Goal: Task Accomplishment & Management: Manage account settings

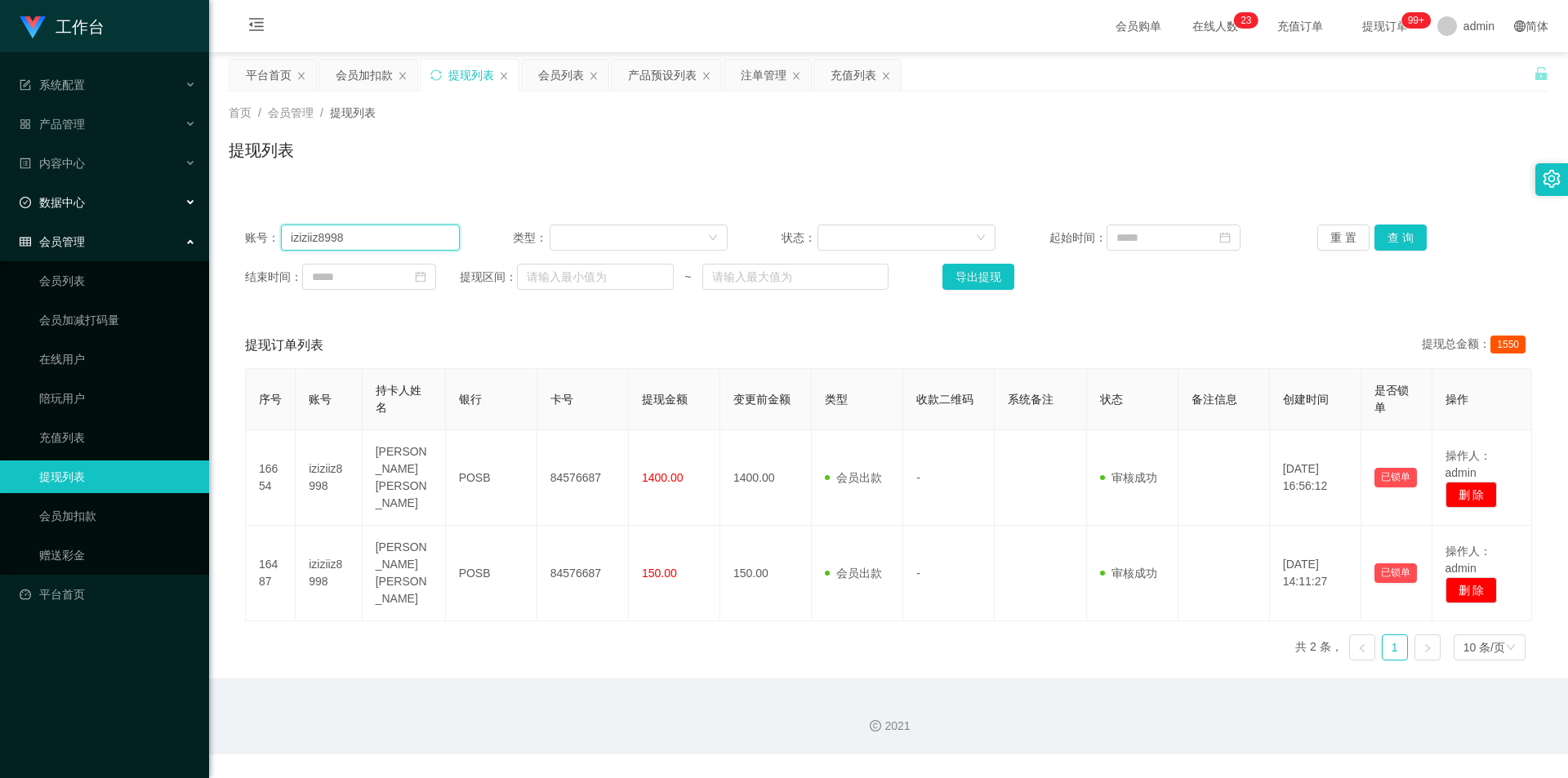
drag, startPoint x: 0, startPoint y: 0, endPoint x: 0, endPoint y: 190, distance: 190.0
click at [0, 190] on section "工作台 系统配置 产品管理 产品列表 产品预设列表 开奖记录 注单管理 即时注单 内容中心 站内信 公告列表 活动列表 数据中心 员工统计 团队统计 会员管理…" at bounding box center [784, 377] width 1568 height 755
paste input "85069770"
type input "85069770"
drag, startPoint x: 1396, startPoint y: 236, endPoint x: 1413, endPoint y: 297, distance: 63.3
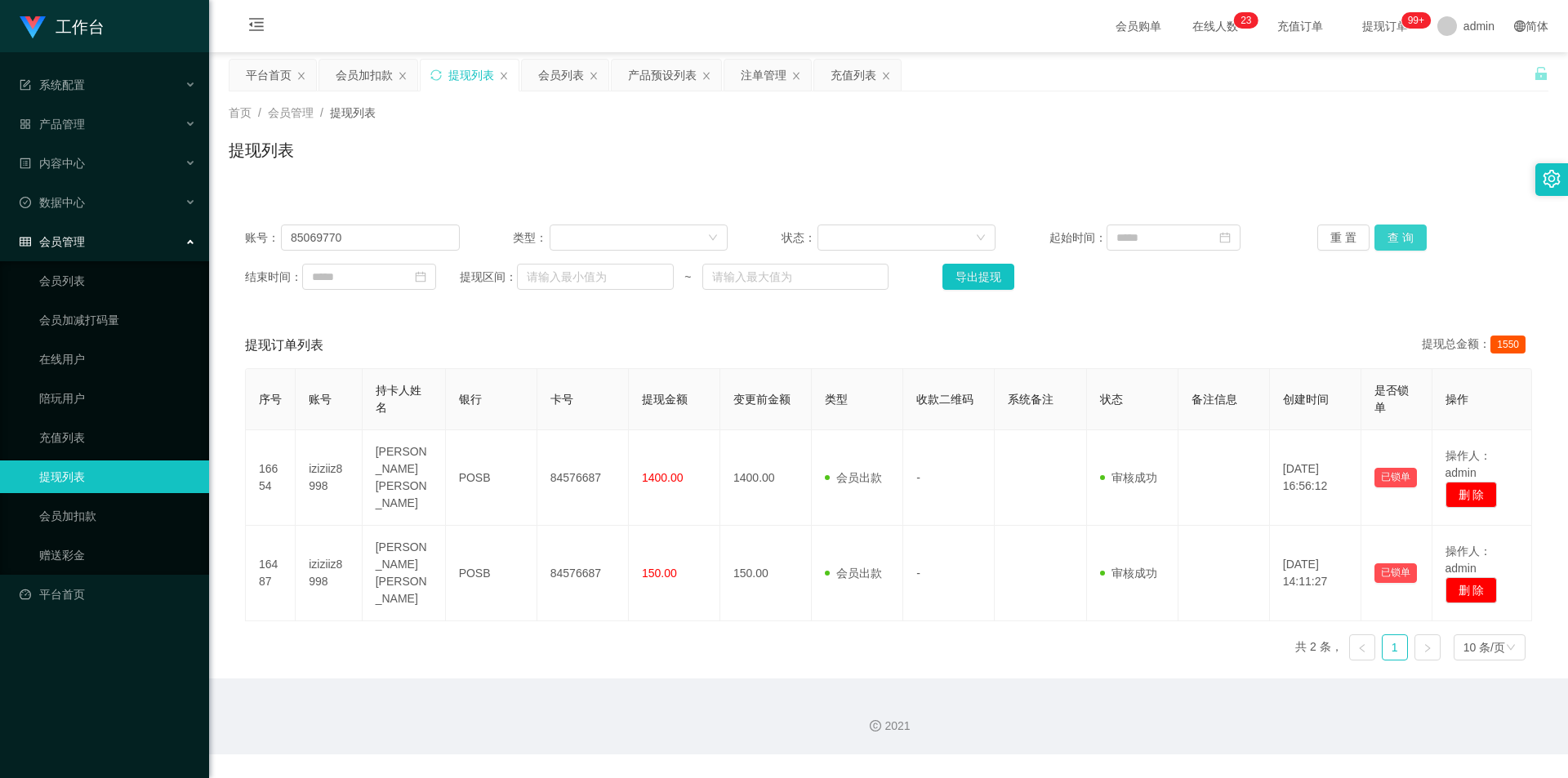
click at [1396, 236] on button "查 询" at bounding box center [1400, 237] width 52 height 26
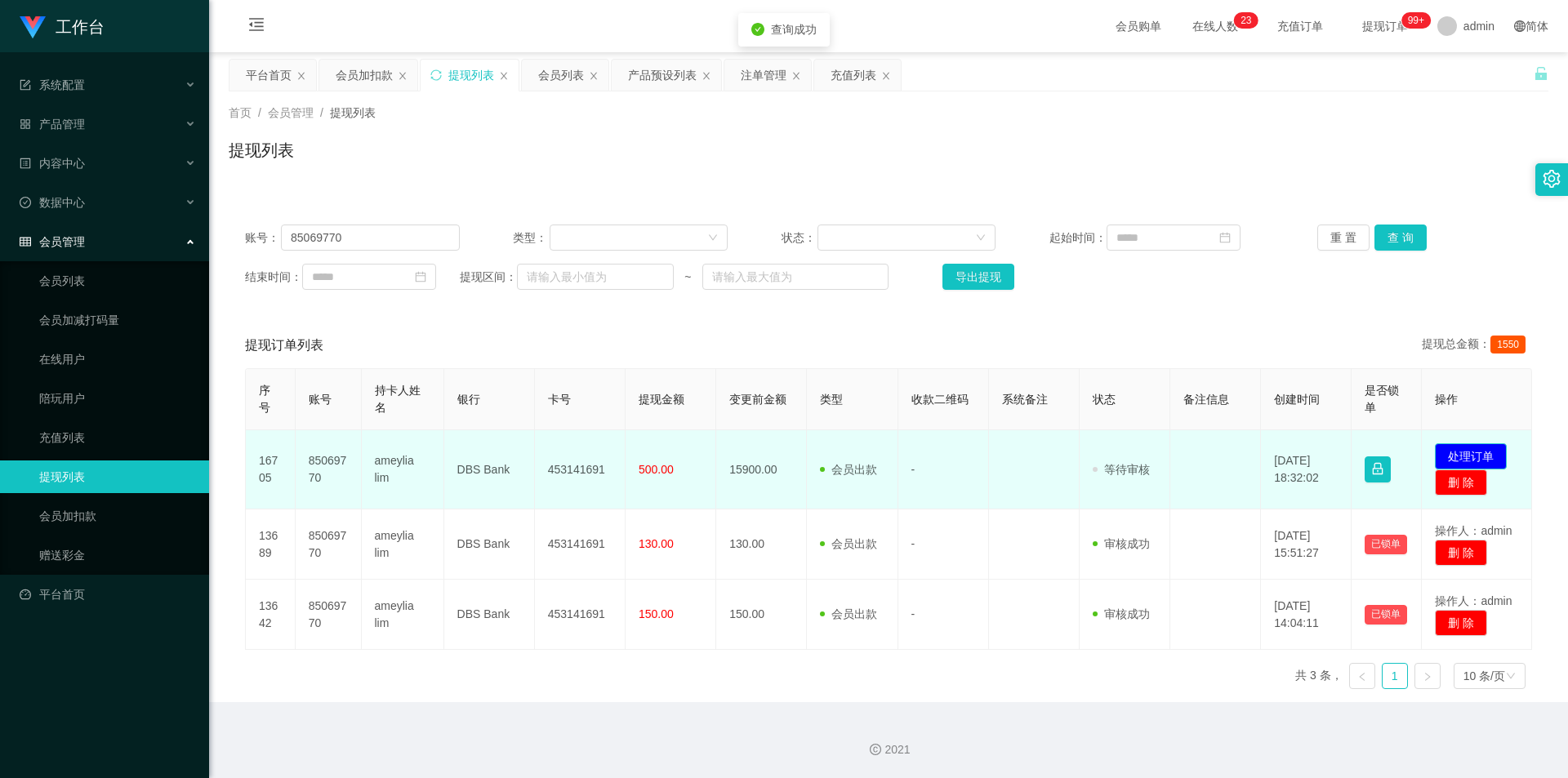
click at [1448, 447] on button "处理订单" at bounding box center [1470, 457] width 72 height 26
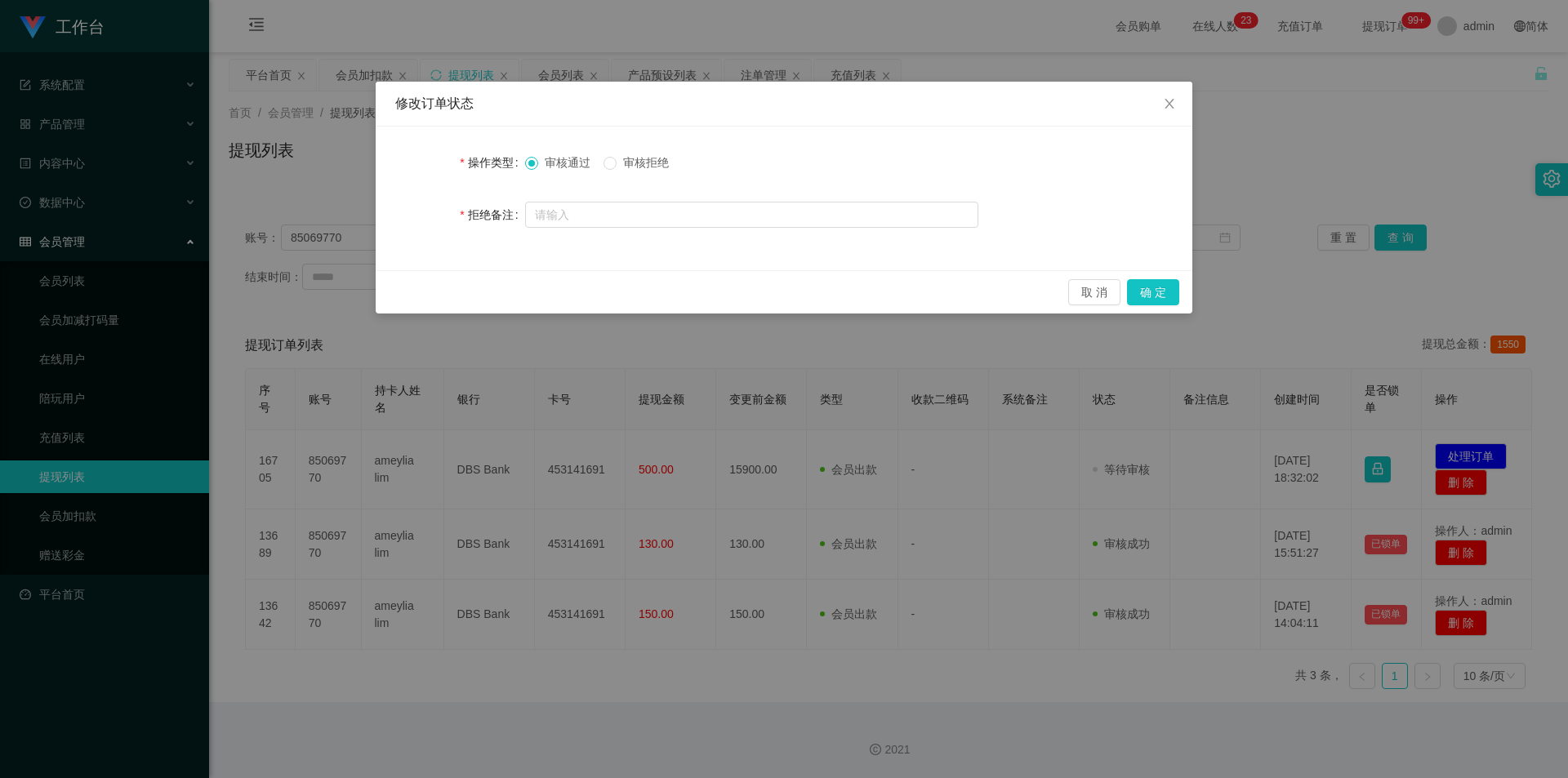
click at [768, 434] on div "修改订单状态 操作类型 审核通过 审核拒绝 拒绝备注 取 消 确 定" at bounding box center [784, 389] width 1568 height 778
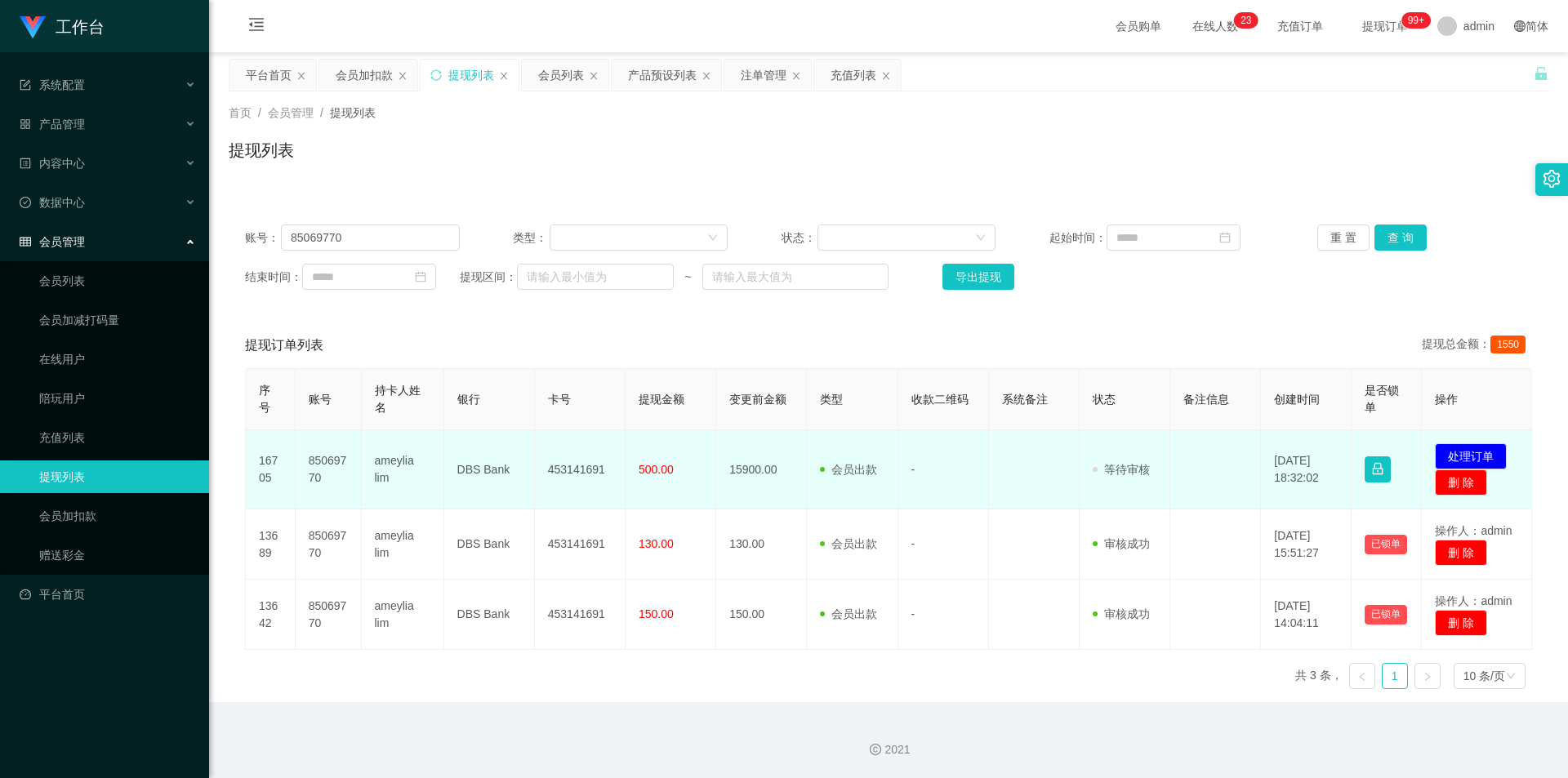
click at [572, 470] on td "453141691" at bounding box center [580, 470] width 91 height 79
copy td "453141691"
click at [477, 462] on td "DBS Bank" at bounding box center [489, 470] width 91 height 79
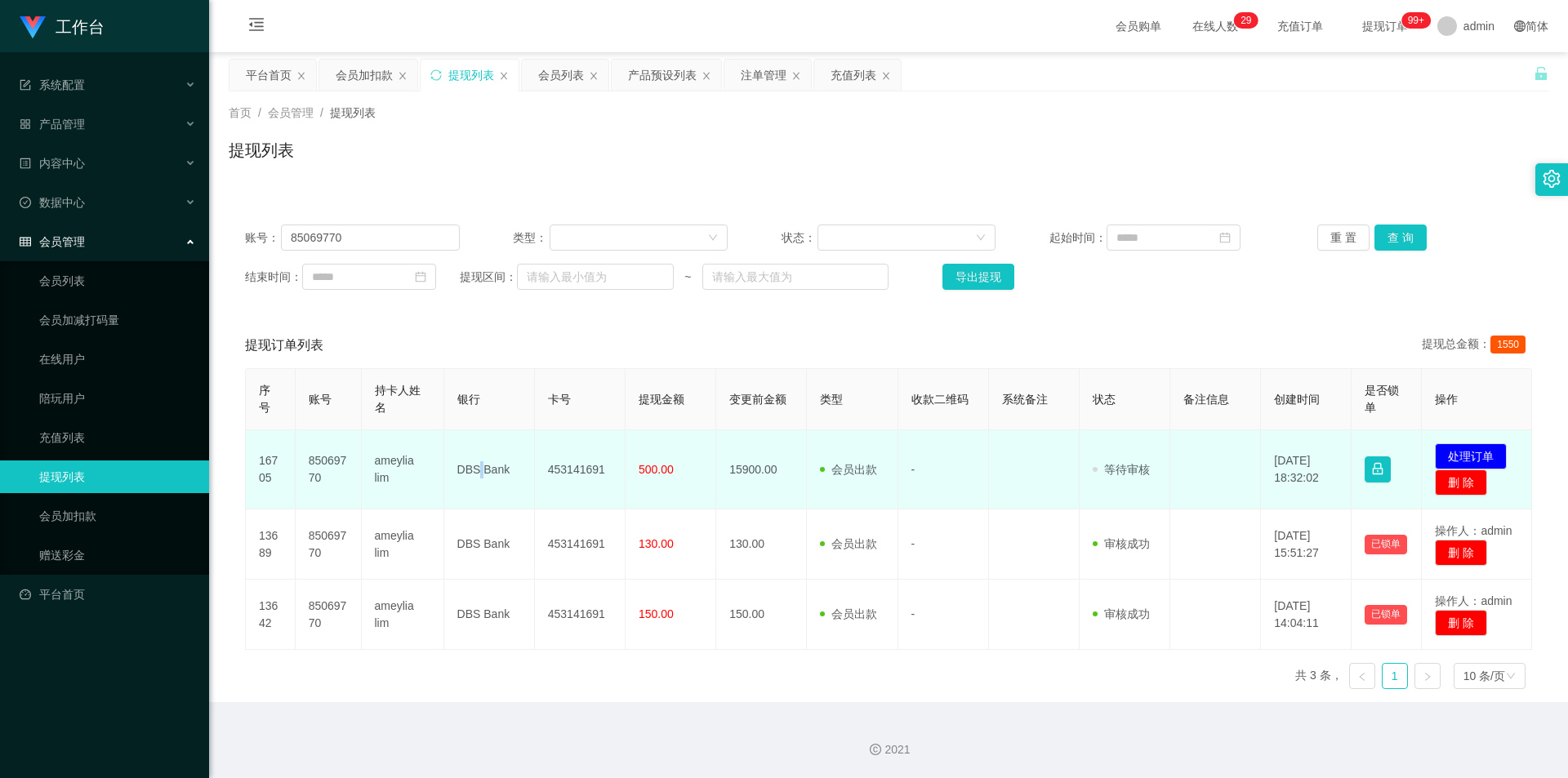
click at [477, 462] on td "DBS Bank" at bounding box center [489, 470] width 91 height 79
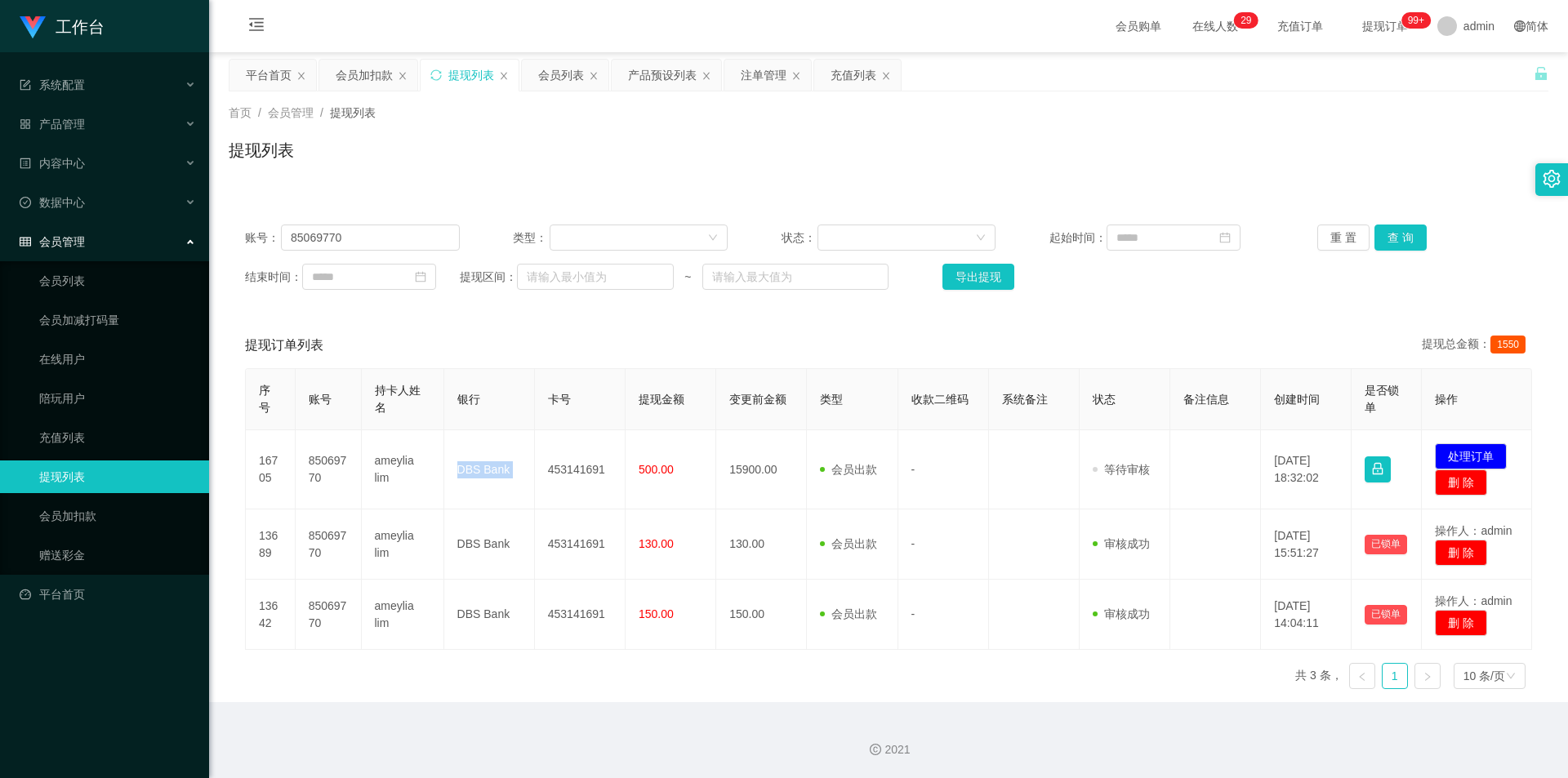
copy td "DBS Bank"
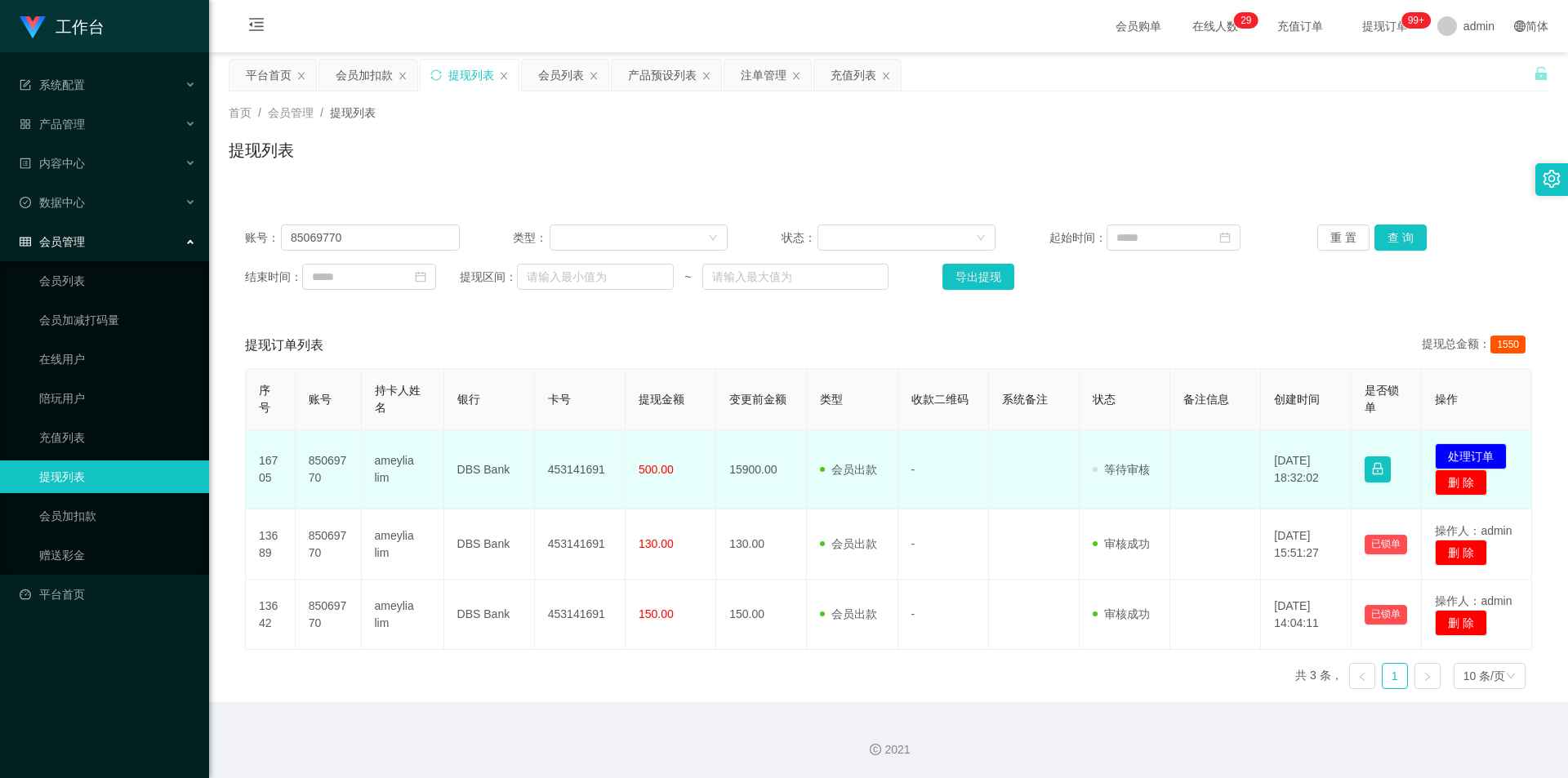
click at [398, 452] on td "ameylia lim" at bounding box center [403, 470] width 82 height 79
click at [386, 457] on td "ameylia lim" at bounding box center [403, 470] width 82 height 79
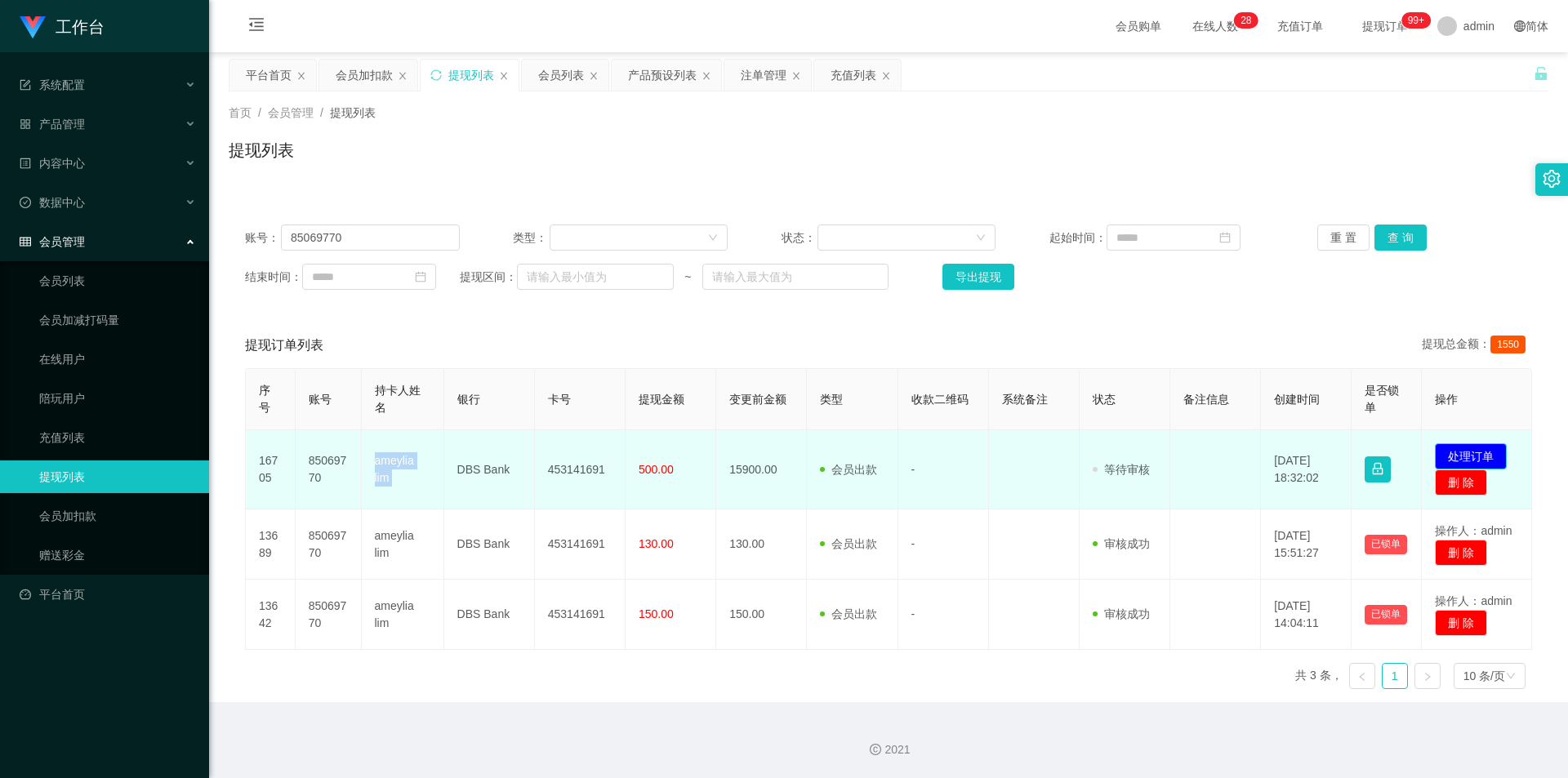
click at [1456, 451] on button "处理订单" at bounding box center [1470, 457] width 72 height 26
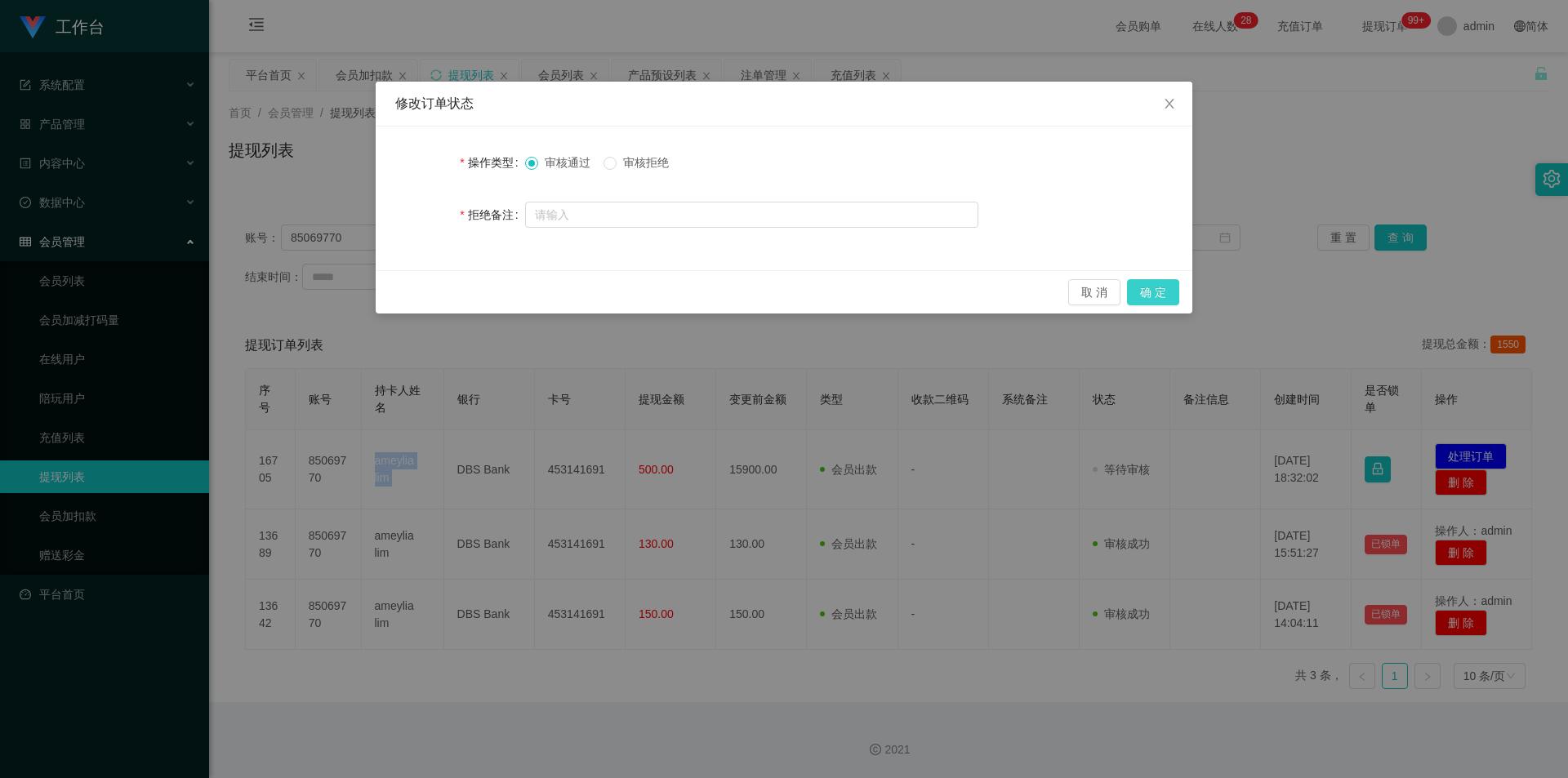
click at [1148, 300] on button "确 定" at bounding box center [1153, 292] width 52 height 26
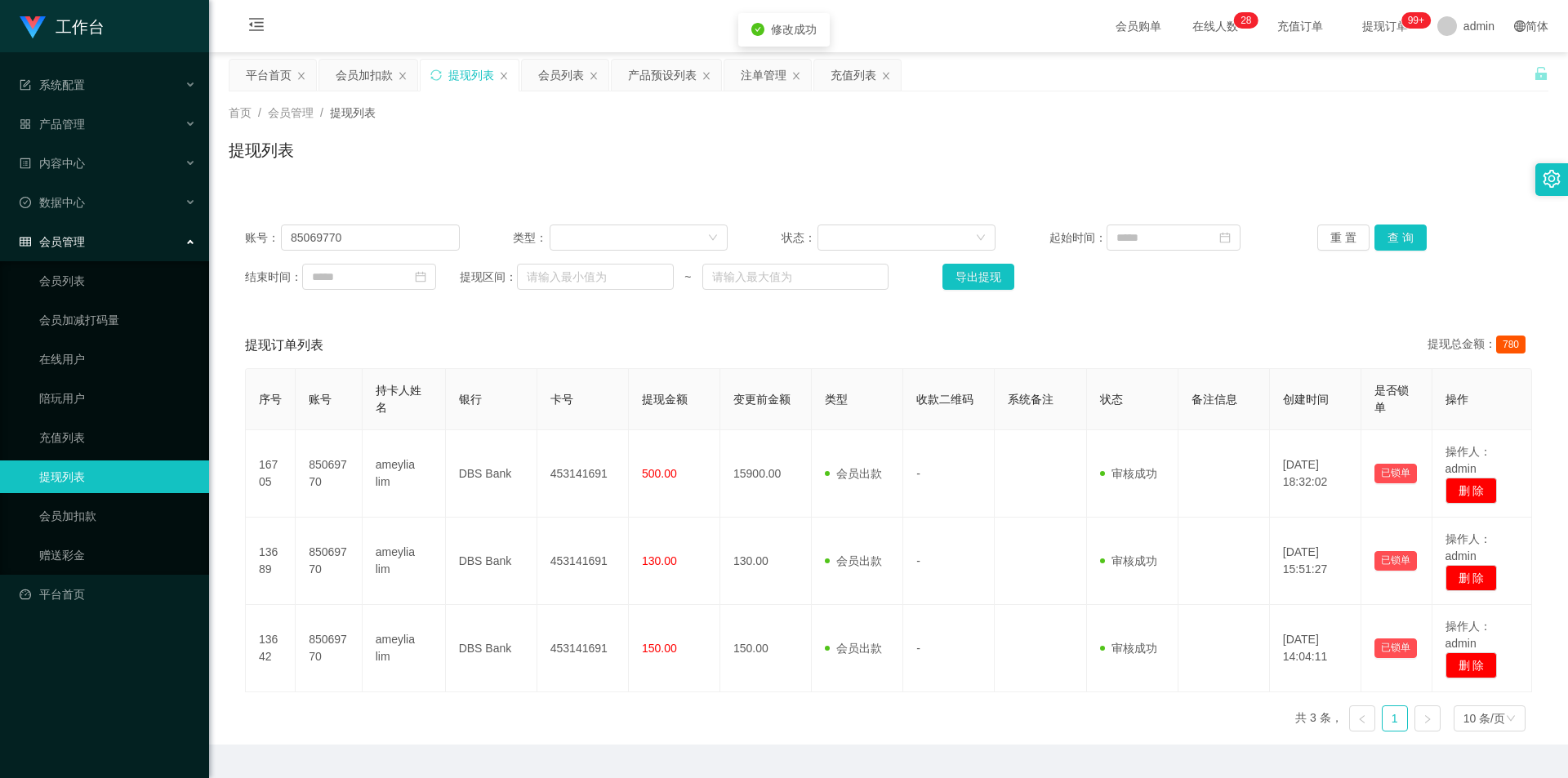
click at [924, 146] on div "提现列表" at bounding box center [888, 156] width 1319 height 37
